Goal: Task Accomplishment & Management: Complete application form

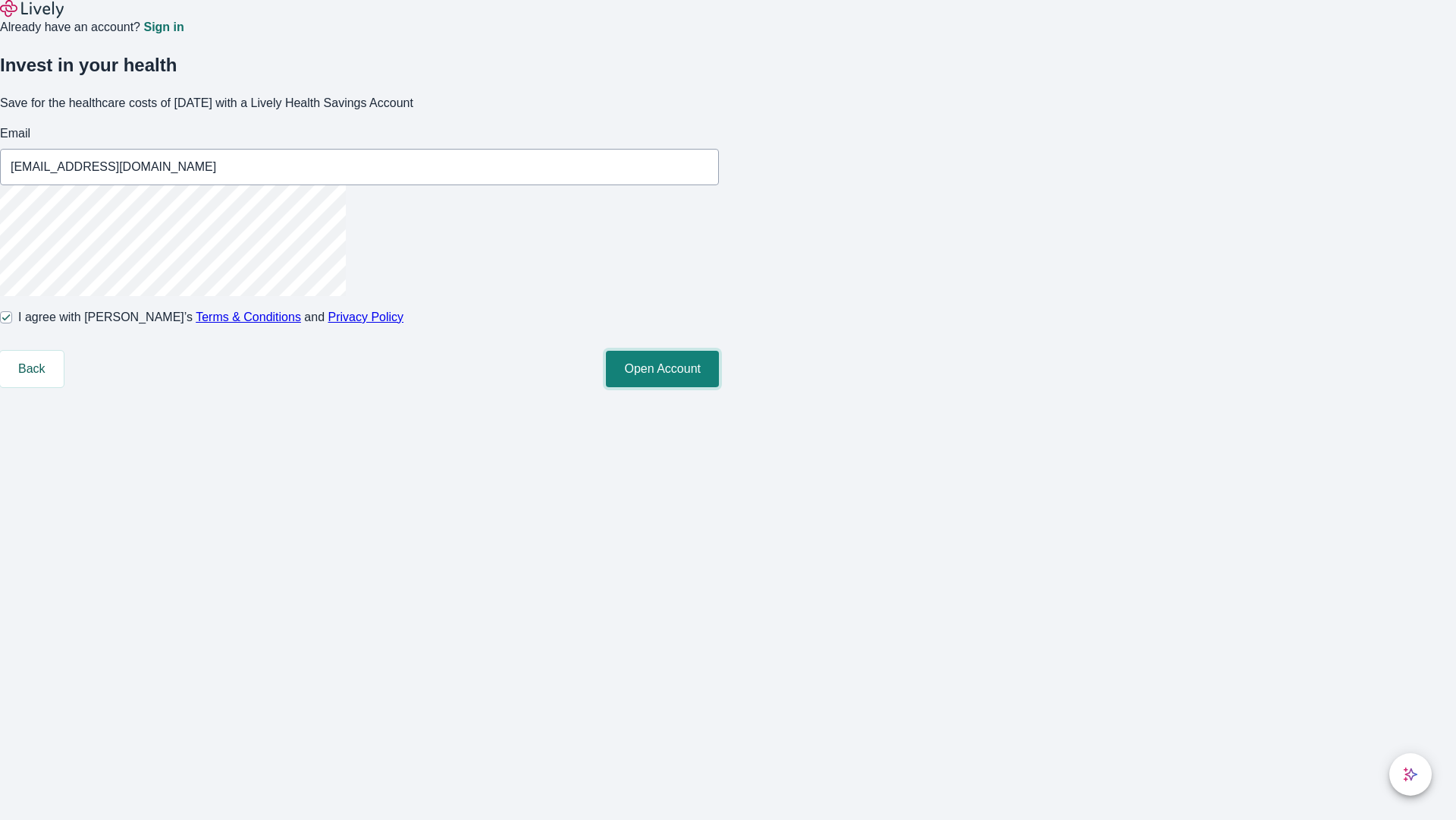
click at [719, 387] on button "Open Account" at bounding box center [662, 369] width 113 height 36
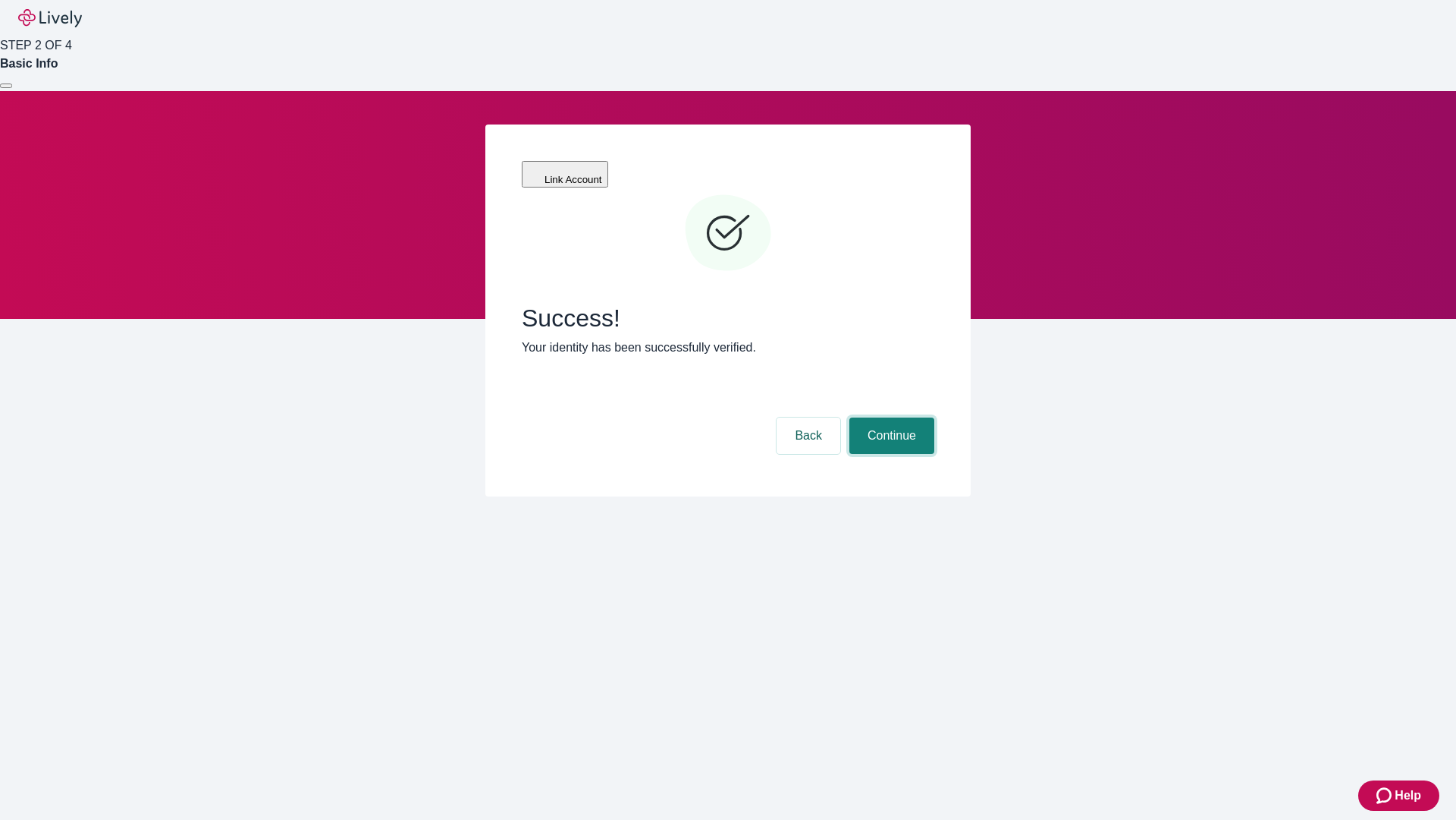
click at [889, 418] on button "Continue" at bounding box center [892, 435] width 85 height 36
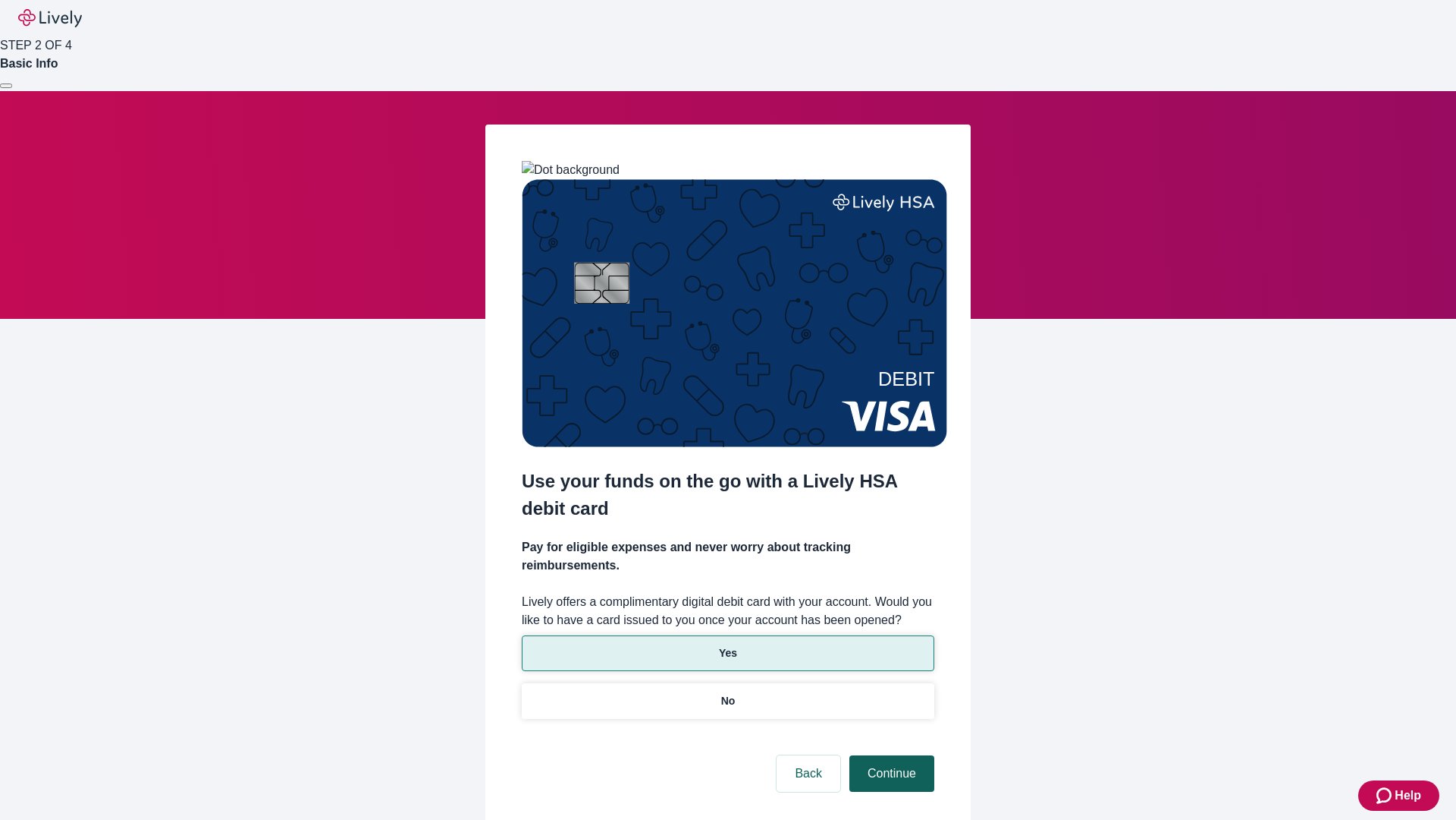
click at [727, 645] on p "Yes" at bounding box center [728, 653] width 18 height 16
click at [889, 755] on button "Continue" at bounding box center [892, 773] width 85 height 36
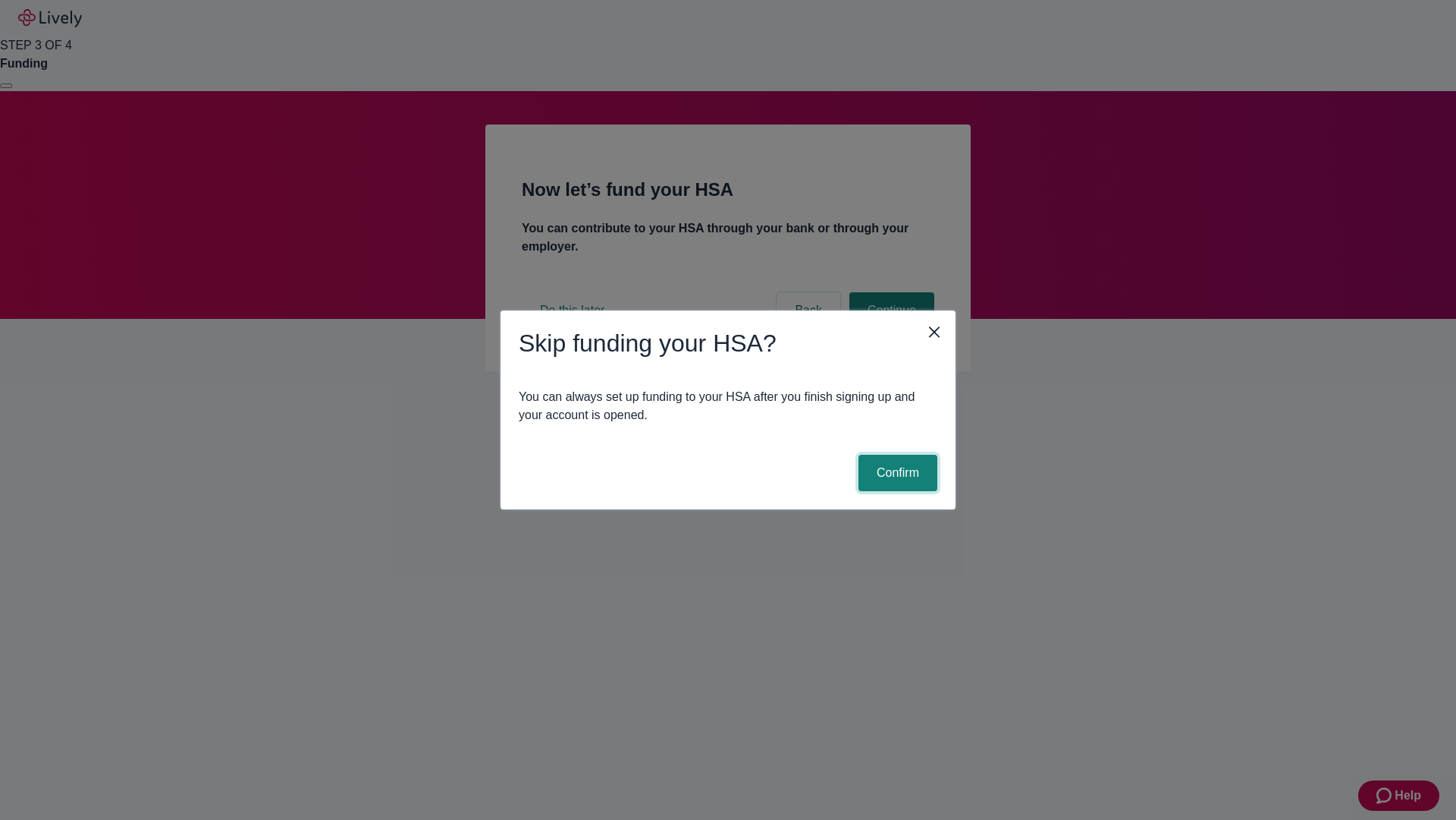
click at [896, 473] on button "Confirm" at bounding box center [898, 472] width 79 height 36
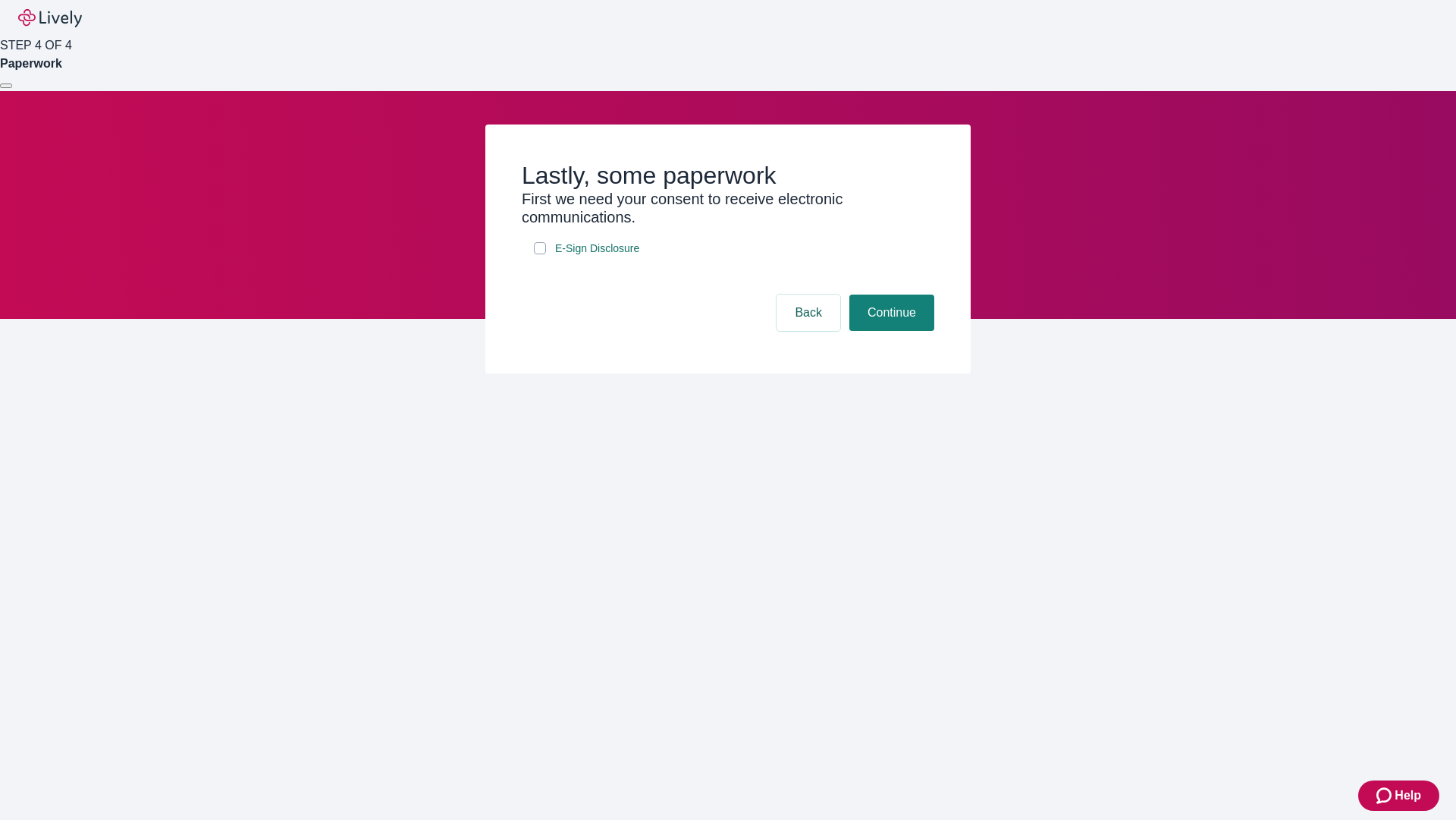
click at [540, 255] on input "E-Sign Disclosure" at bounding box center [539, 247] width 12 height 12
checkbox input "true"
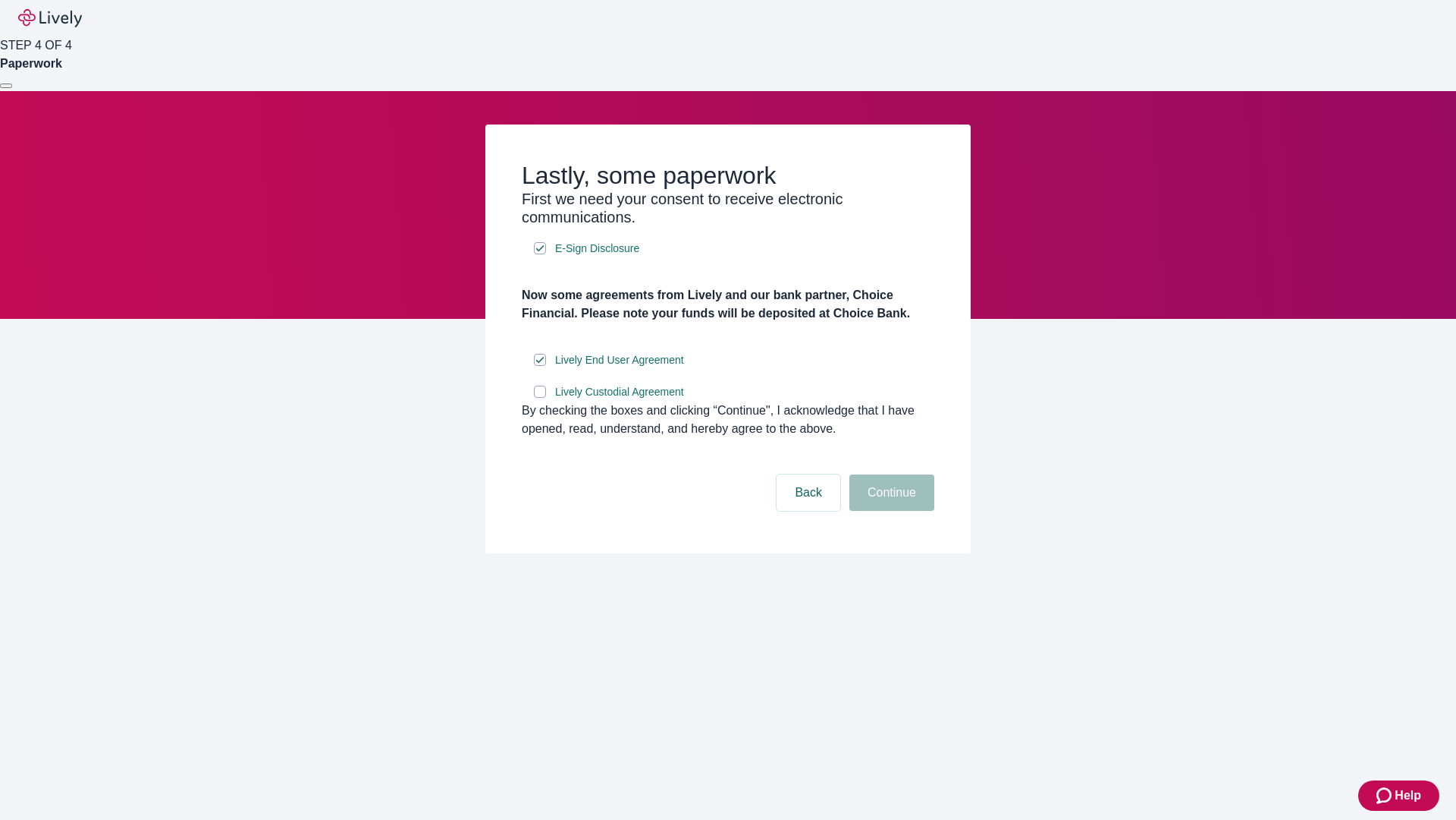
click at [540, 398] on input "Lively Custodial Agreement" at bounding box center [539, 391] width 12 height 12
checkbox input "true"
click at [889, 511] on button "Continue" at bounding box center [892, 492] width 85 height 36
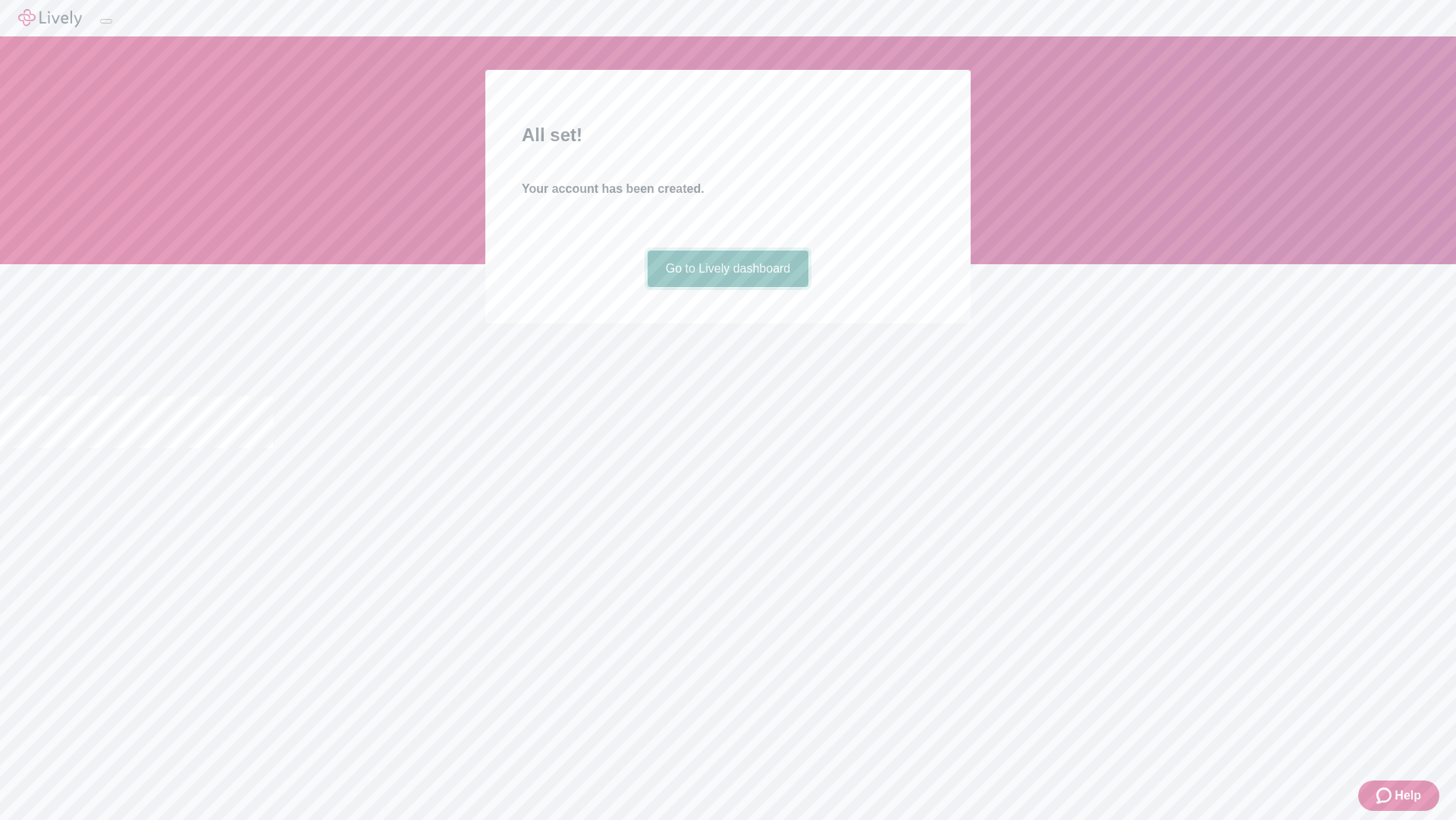
click at [727, 287] on link "Go to Lively dashboard" at bounding box center [728, 268] width 161 height 36
